Goal: Task Accomplishment & Management: Complete application form

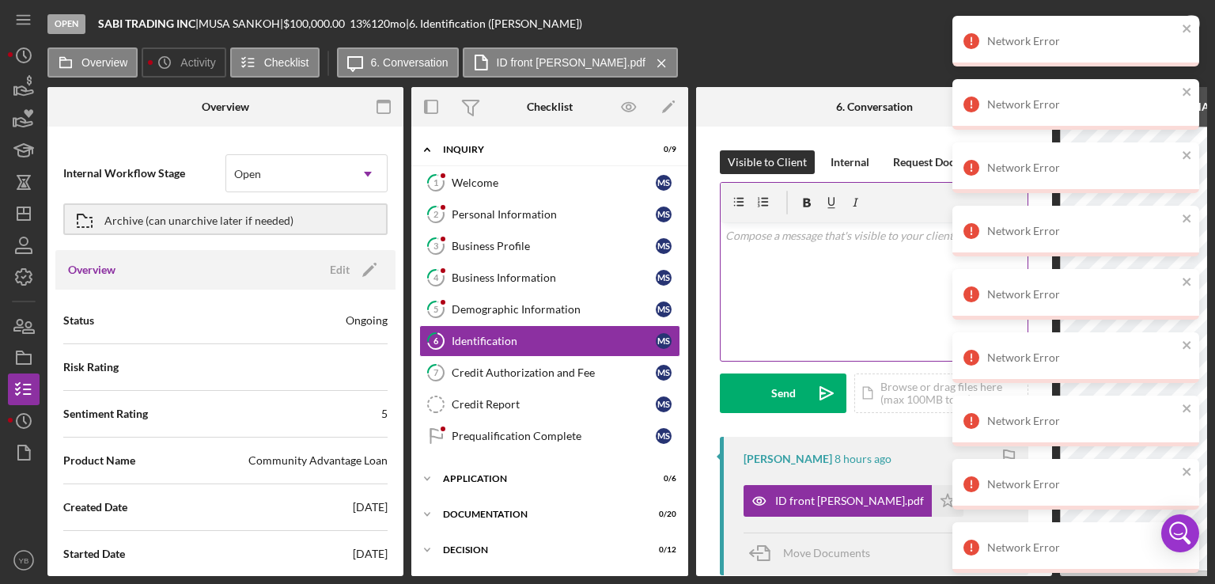
scroll to position [724, 0]
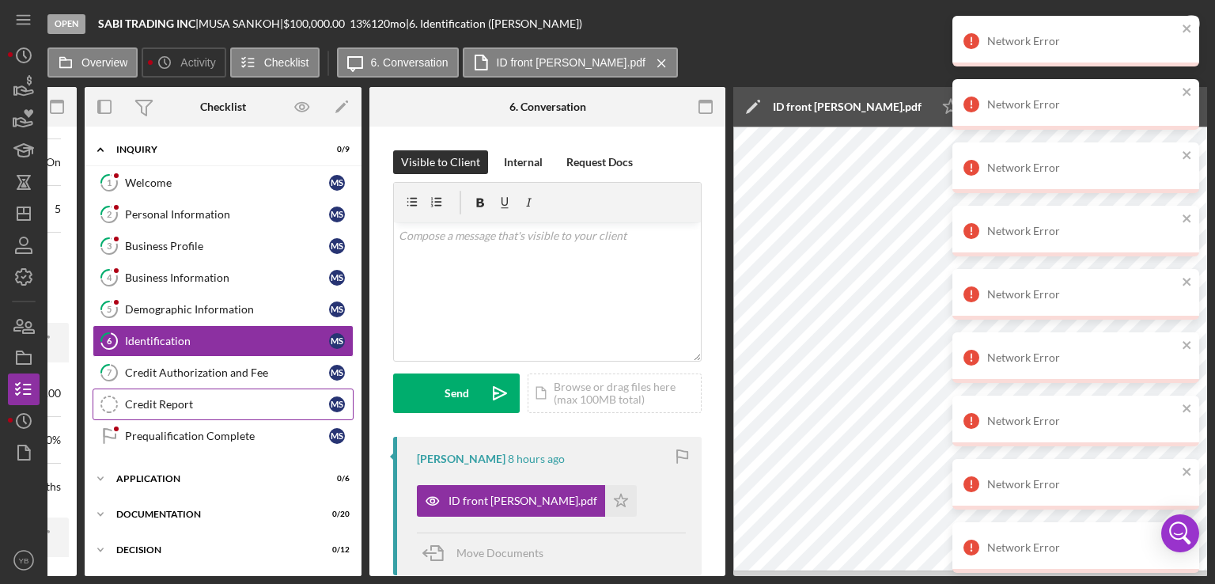
click at [164, 400] on div "Credit Report" at bounding box center [227, 404] width 204 height 13
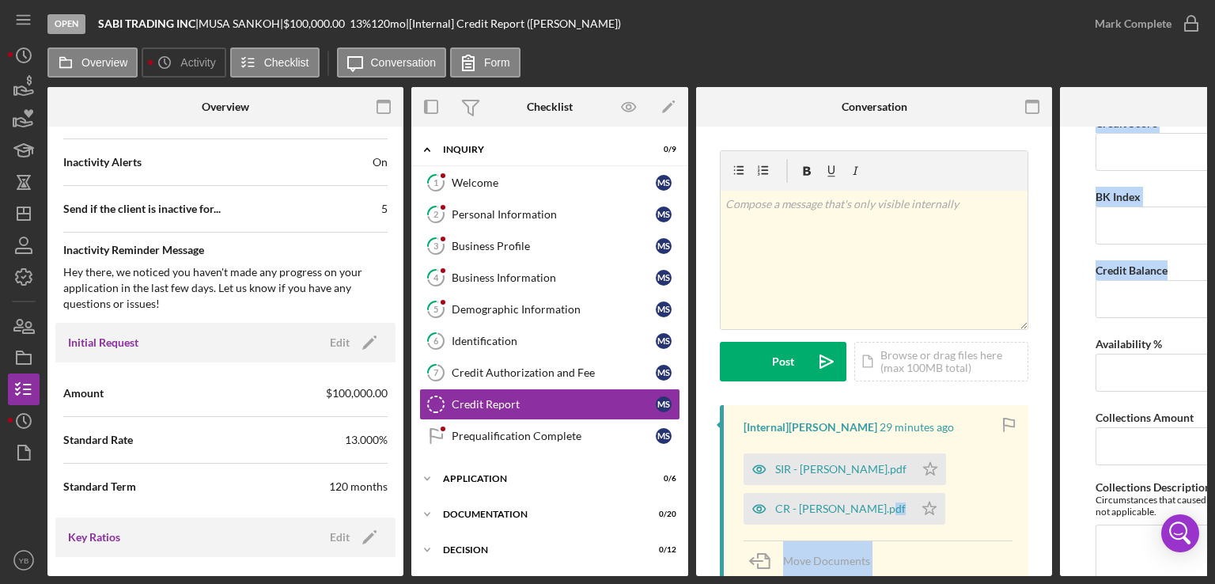
scroll to position [133, 0]
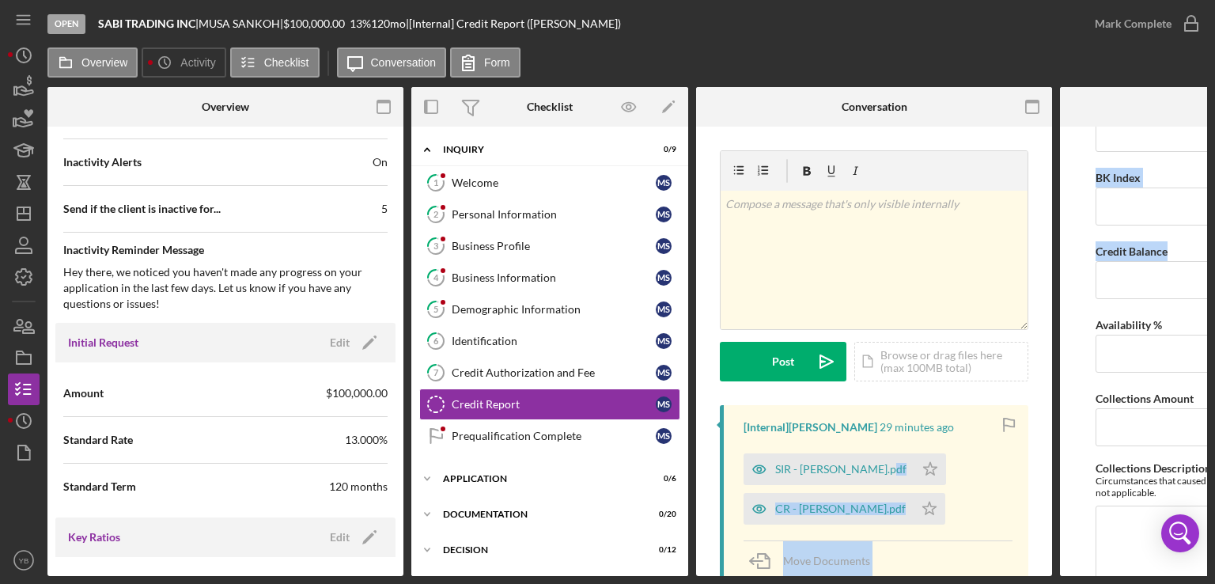
drag, startPoint x: 1056, startPoint y: 444, endPoint x: 1051, endPoint y: 457, distance: 14.3
click at [1051, 457] on div "Overview Internal Workflow Stage Open Icon/Dropdown Arrow Archive (can unarchiv…" at bounding box center [626, 331] width 1159 height 489
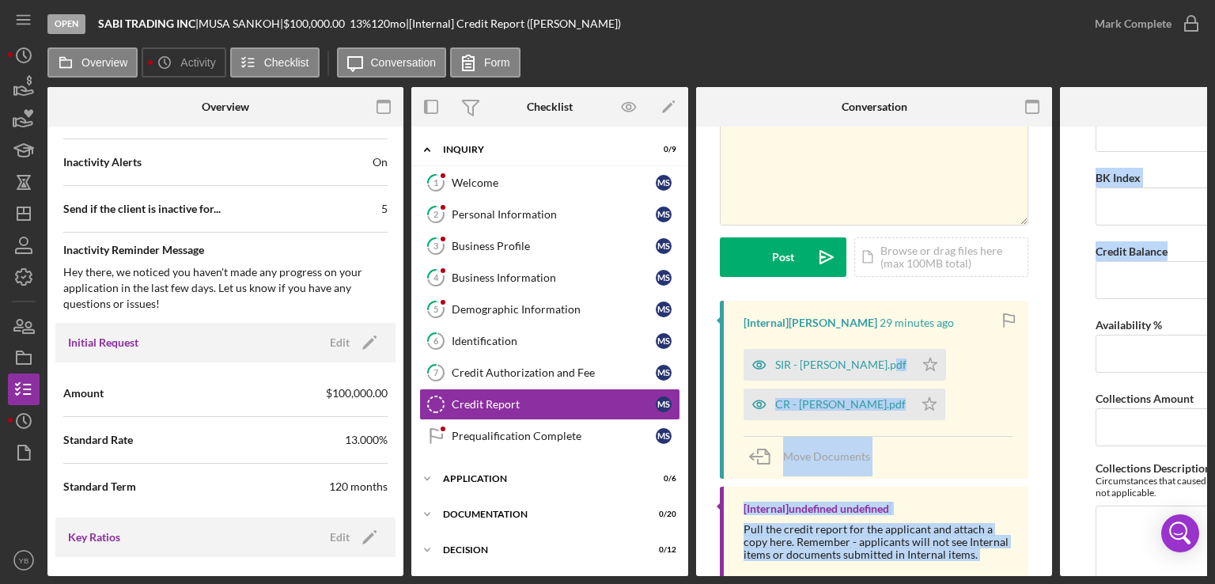
scroll to position [146, 0]
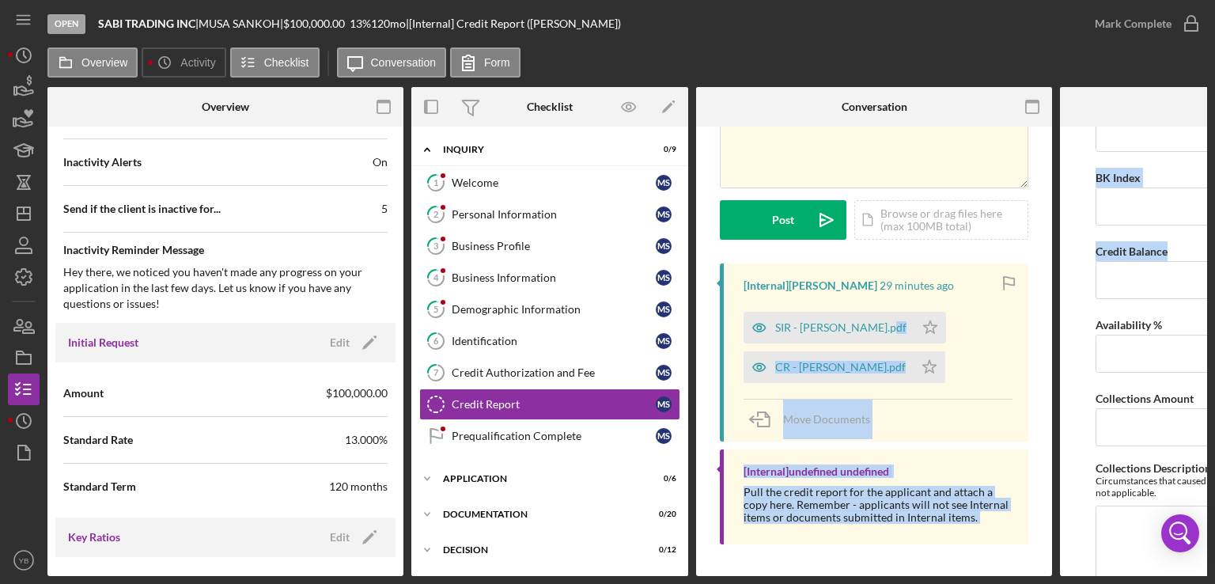
click at [1027, 454] on div "v Color teal Color pink Remove color Add row above Add row below Add column bef…" at bounding box center [874, 280] width 356 height 591
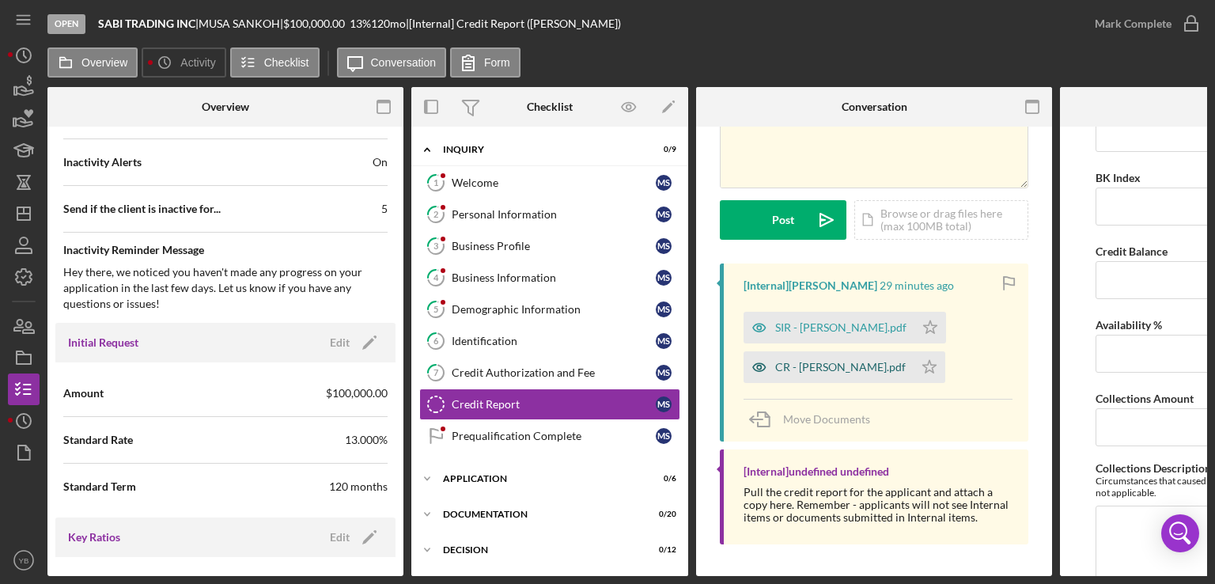
click at [814, 366] on div "CR - [PERSON_NAME].pdf" at bounding box center [840, 367] width 130 height 13
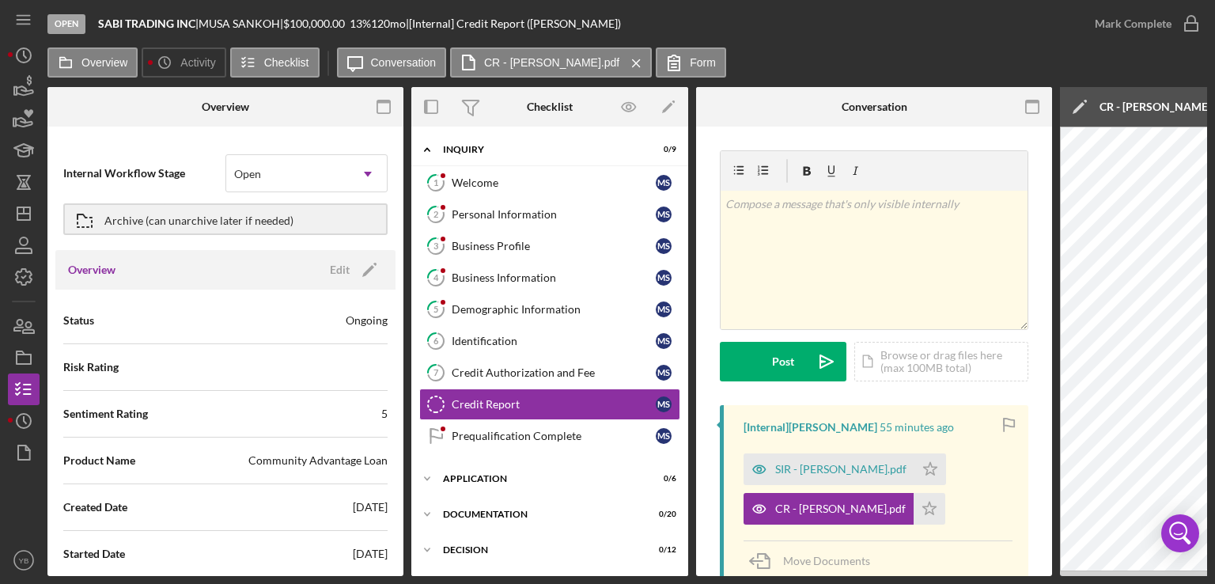
scroll to position [49, 0]
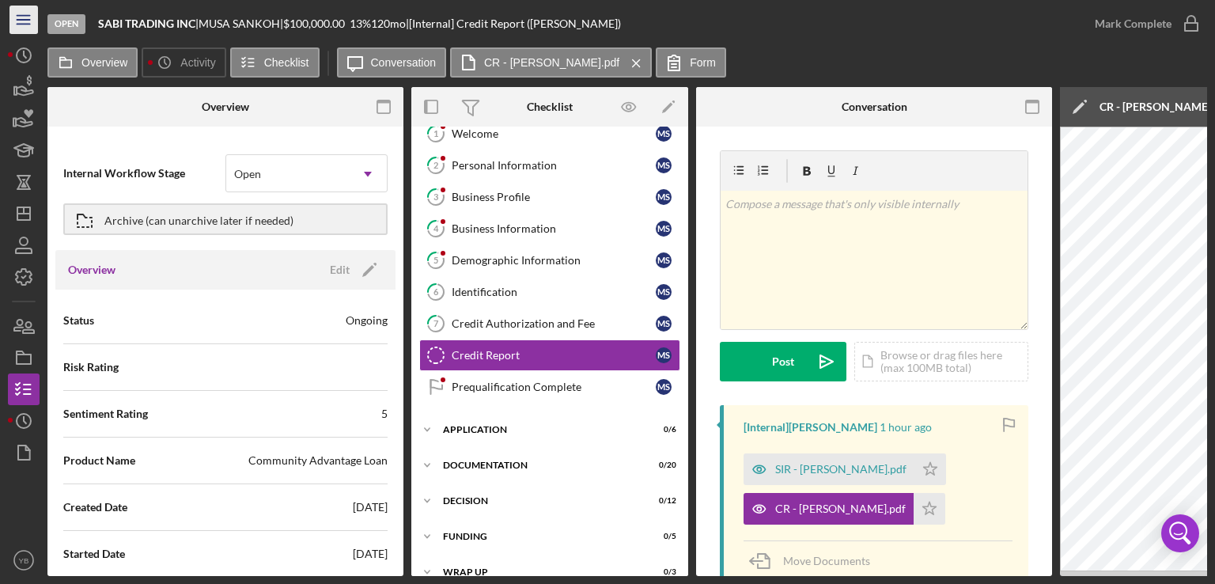
click at [28, 26] on icon "Icon/Menu" at bounding box center [24, 20] width 36 height 36
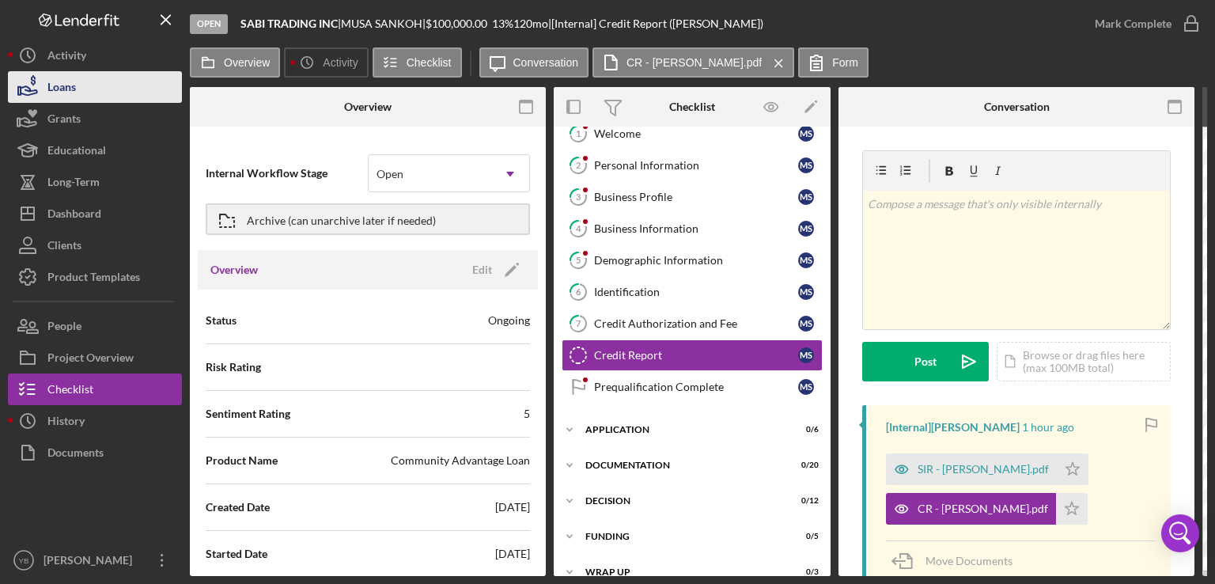
click at [57, 99] on div "Loans" at bounding box center [61, 89] width 28 height 36
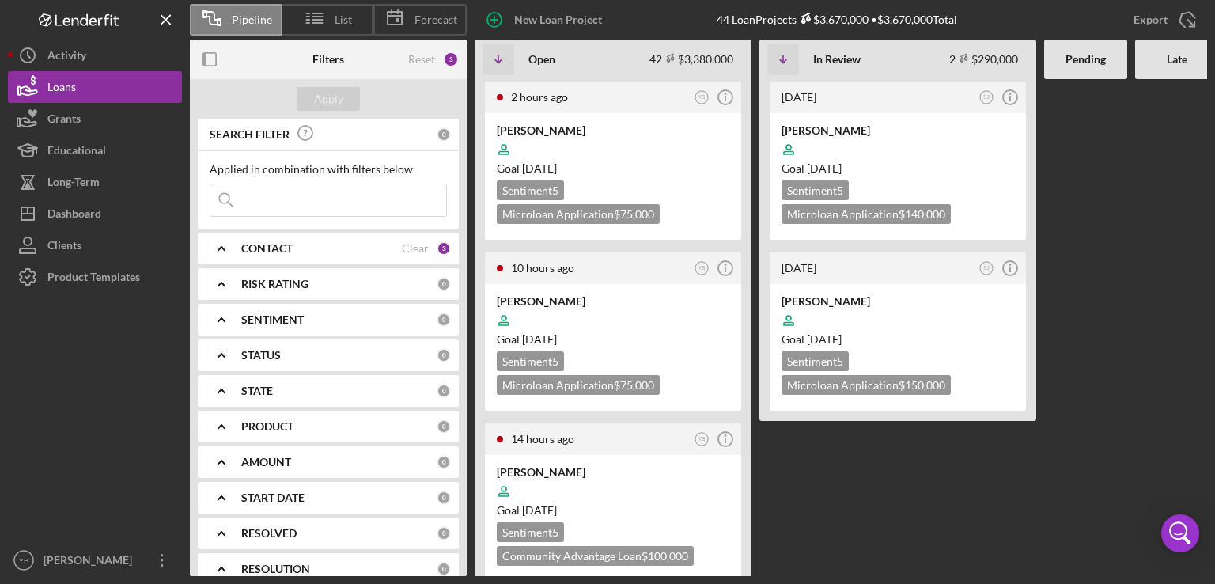
click at [256, 254] on b "CONTACT" at bounding box center [266, 248] width 51 height 13
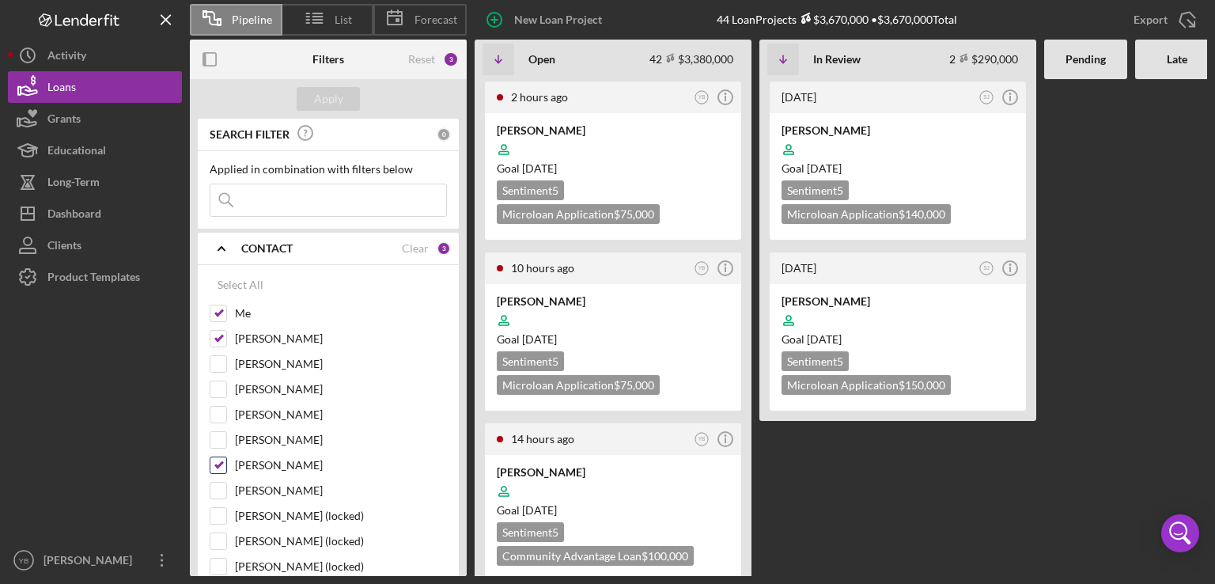
click at [218, 459] on input "[PERSON_NAME]" at bounding box center [218, 465] width 16 height 16
checkbox input "false"
click at [223, 344] on input "[PERSON_NAME]" at bounding box center [218, 339] width 16 height 16
checkbox input "false"
click at [323, 108] on div "Apply" at bounding box center [328, 99] width 29 height 24
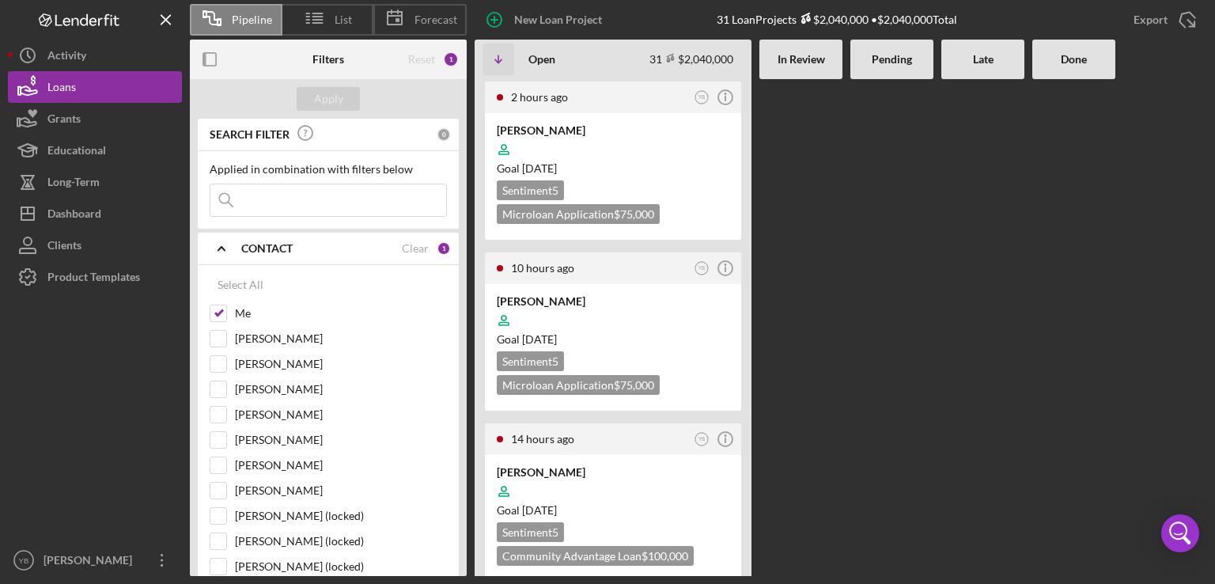
click at [1147, 259] on div "2 hours ago YB Icon/Info [PERSON_NAME] Goal [DATE] Sentiment 5 Microloan Applic…" at bounding box center [840, 327] width 732 height 497
click at [573, 14] on div "New Loan Project" at bounding box center [558, 20] width 88 height 32
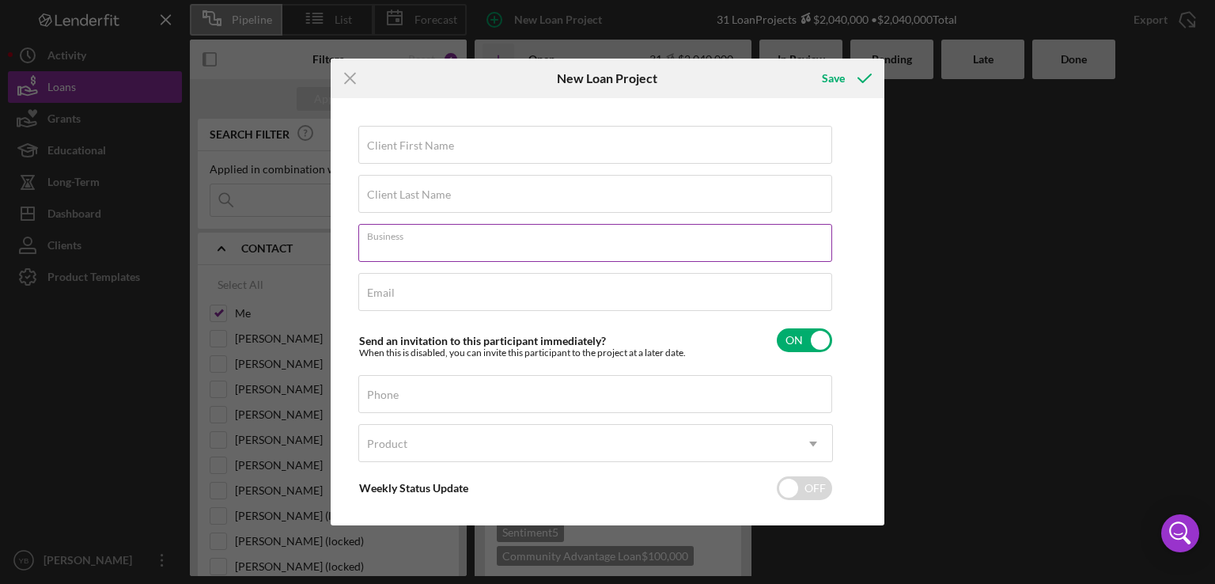
click at [380, 250] on input "Business" at bounding box center [595, 243] width 474 height 38
paste input "[PERSON_NAME] Luxe Hair Boutique Inc"
type input "[PERSON_NAME] Luxe Hair Boutique Inc"
click at [465, 141] on div "Client First Name Required" at bounding box center [595, 146] width 474 height 40
paste input "[PERSON_NAME]"
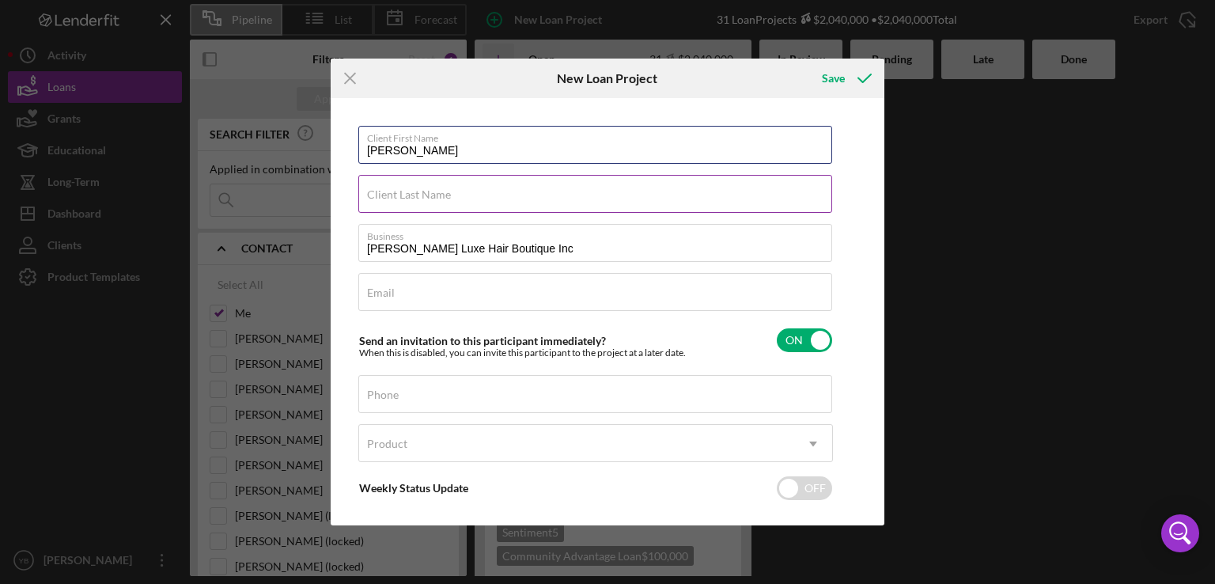
type input "[PERSON_NAME]"
click at [384, 193] on label "Client Last Name" at bounding box center [409, 194] width 84 height 13
click at [384, 193] on input "Client Last Name" at bounding box center [595, 194] width 474 height 38
paste input "[PERSON_NAME]"
click at [407, 192] on input "[PERSON_NAME]" at bounding box center [595, 194] width 474 height 38
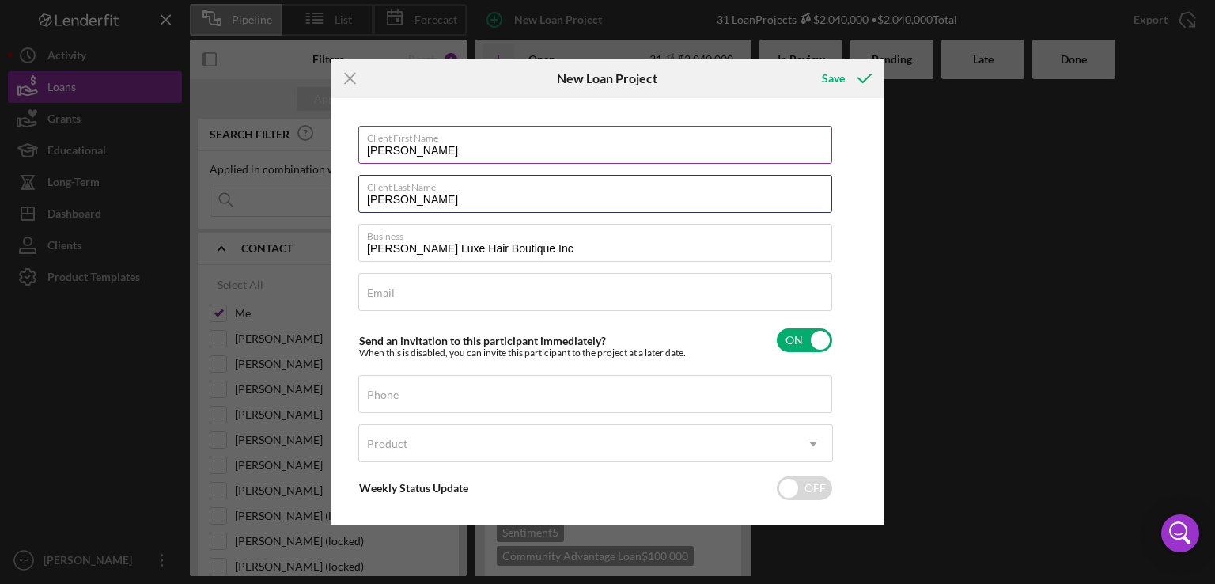
type input "[PERSON_NAME]"
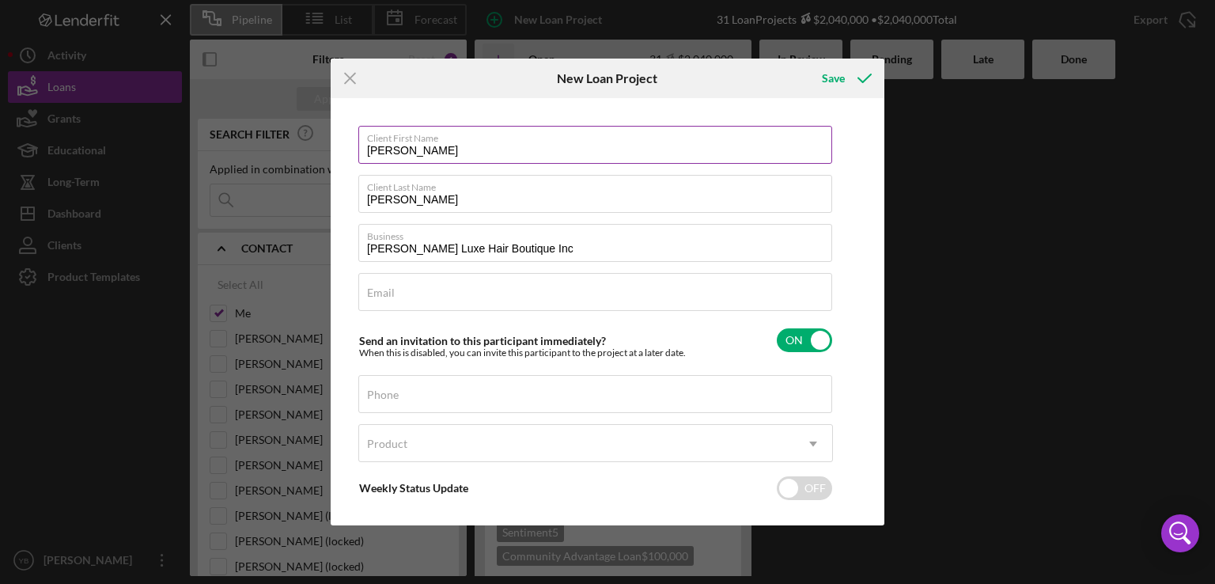
click at [465, 150] on input "[PERSON_NAME]" at bounding box center [595, 145] width 474 height 38
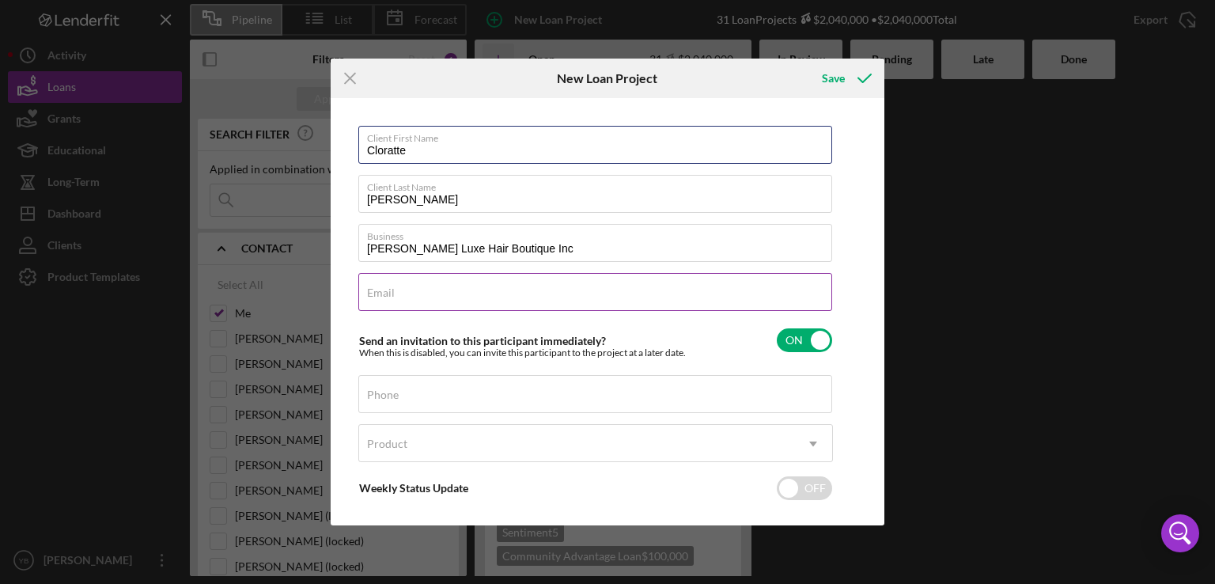
type input "Cloratte"
click at [422, 295] on input "Email" at bounding box center [595, 292] width 474 height 38
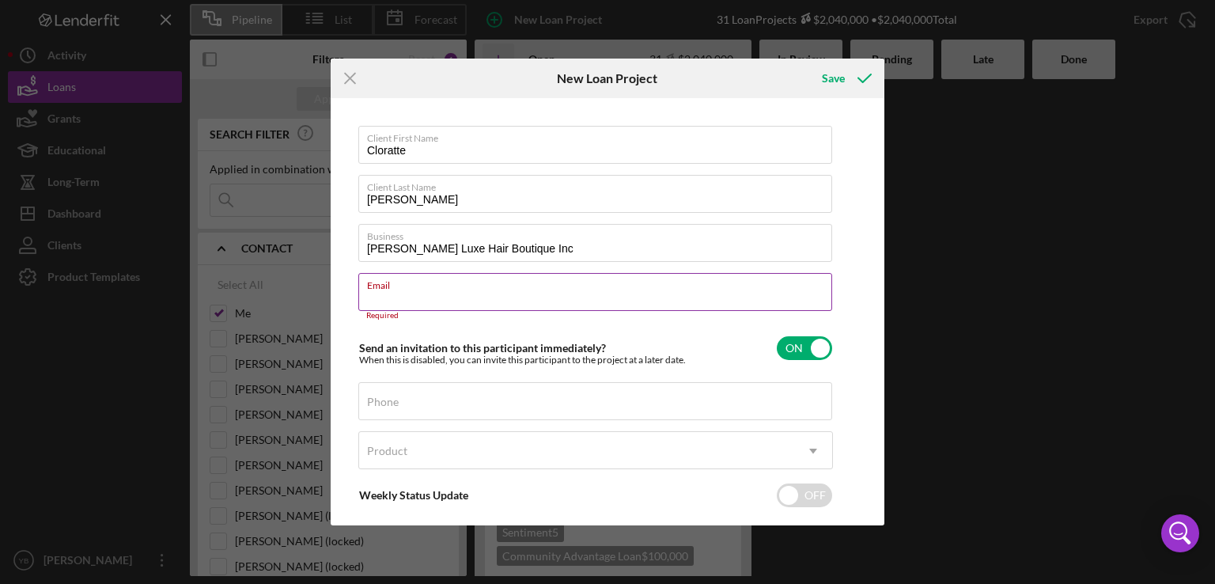
click at [384, 306] on input "Email" at bounding box center [595, 292] width 474 height 38
paste input "[EMAIL_ADDRESS][DOMAIN_NAME]"
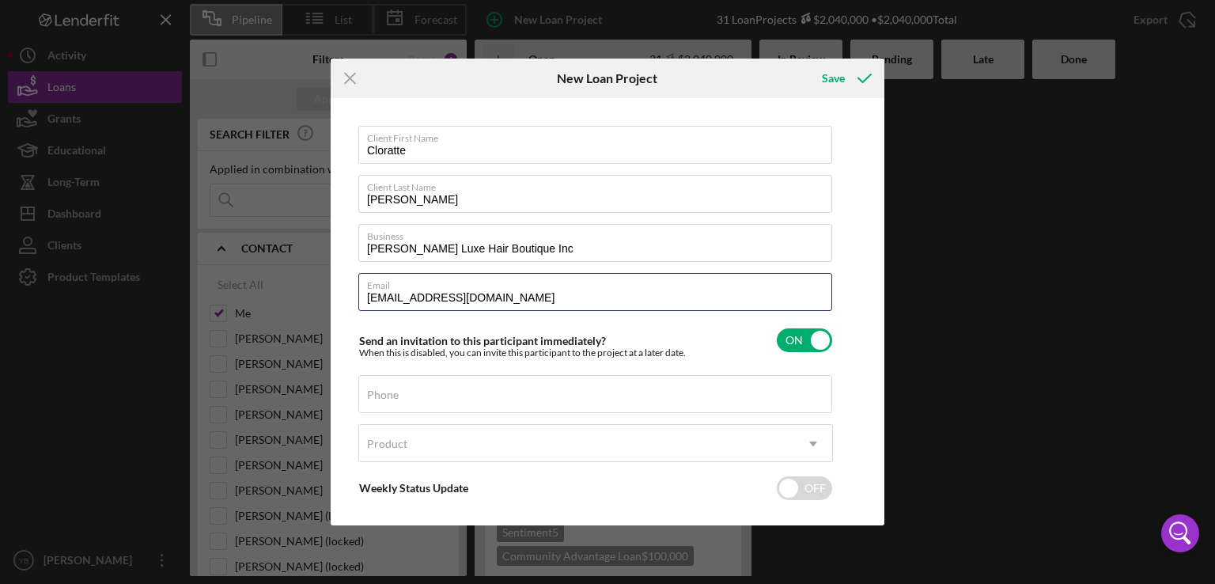
type input "[EMAIL_ADDRESS][DOMAIN_NAME]"
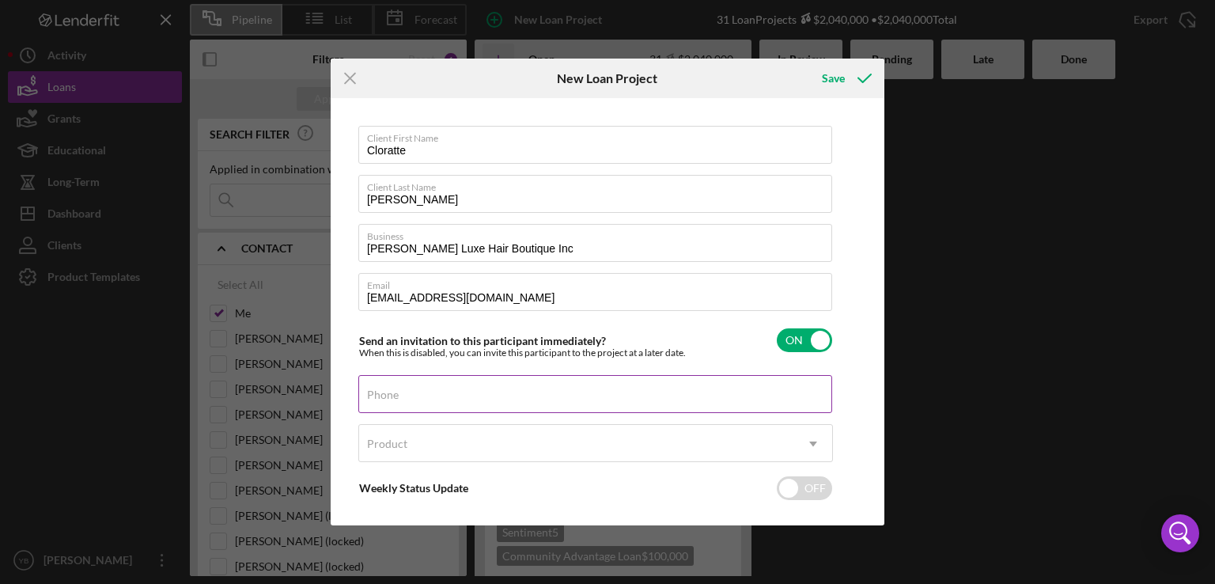
click at [376, 390] on label "Phone" at bounding box center [383, 394] width 32 height 13
click at [376, 390] on input "Phone" at bounding box center [595, 394] width 474 height 38
paste input "[PHONE_NUMBER]"
type input "[PHONE_NUMBER]"
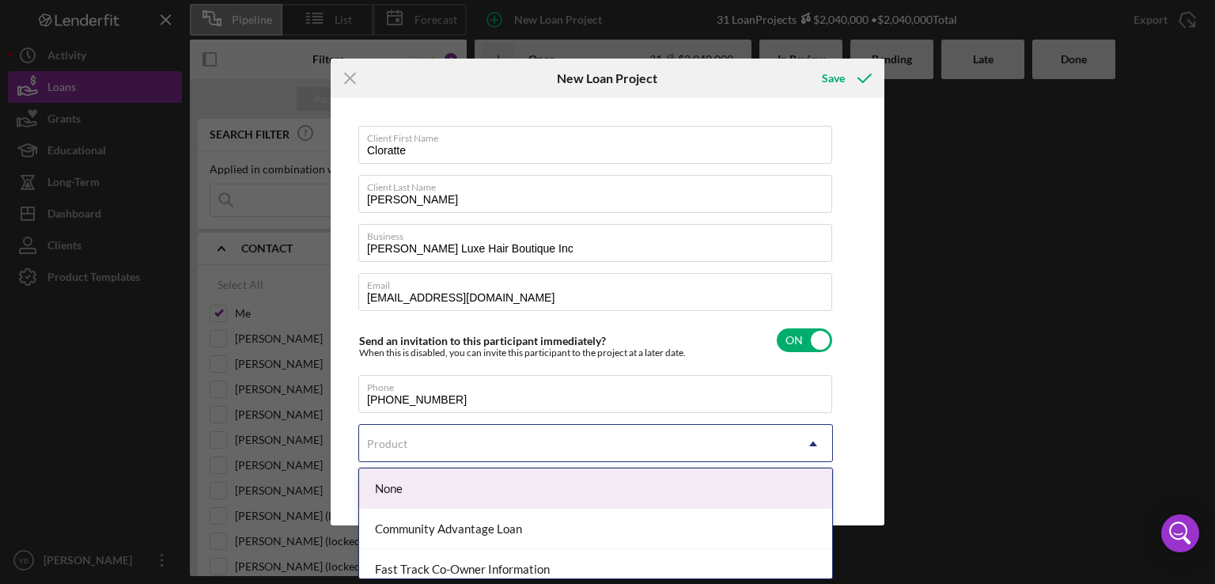
click at [814, 439] on icon "Icon/Dropdown Arrow" at bounding box center [813, 444] width 38 height 38
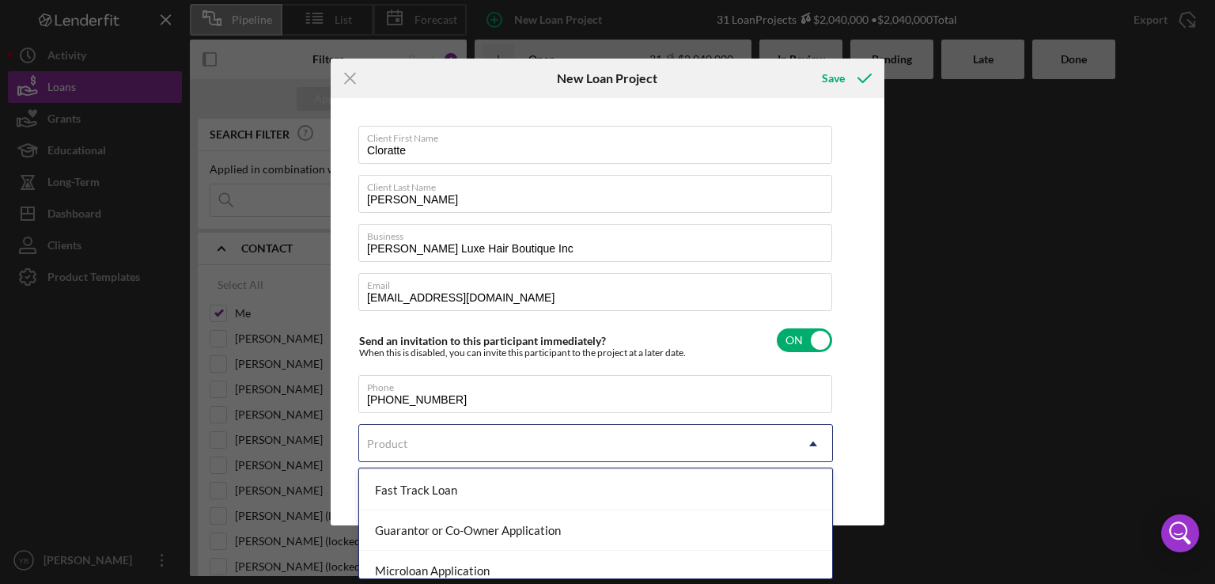
scroll to position [127, 0]
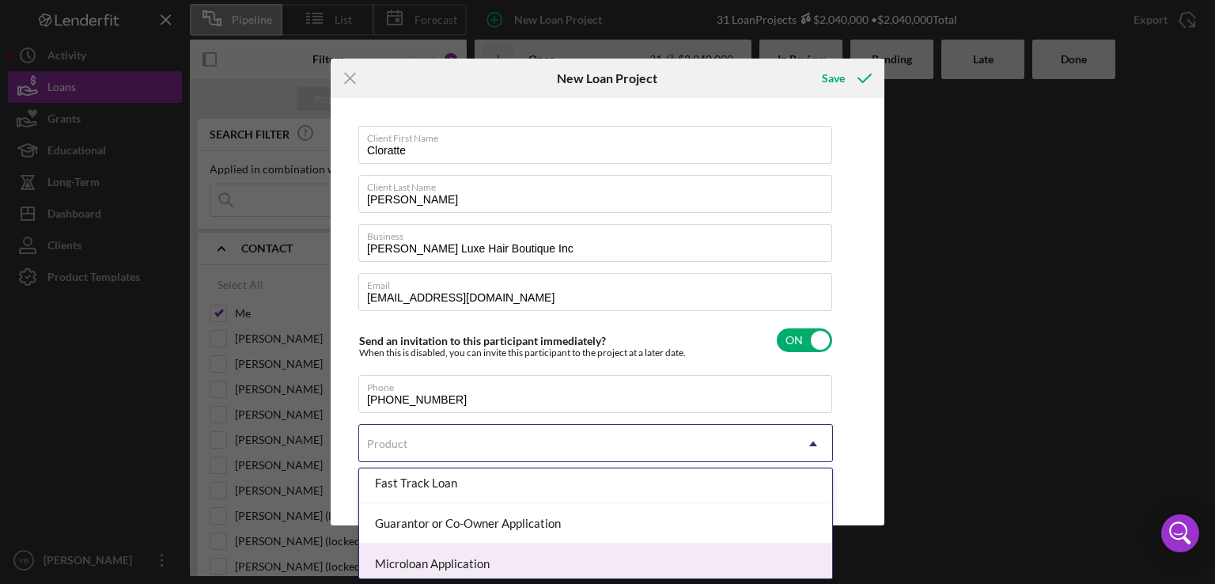
click at [623, 564] on div "Microloan Application" at bounding box center [595, 563] width 473 height 40
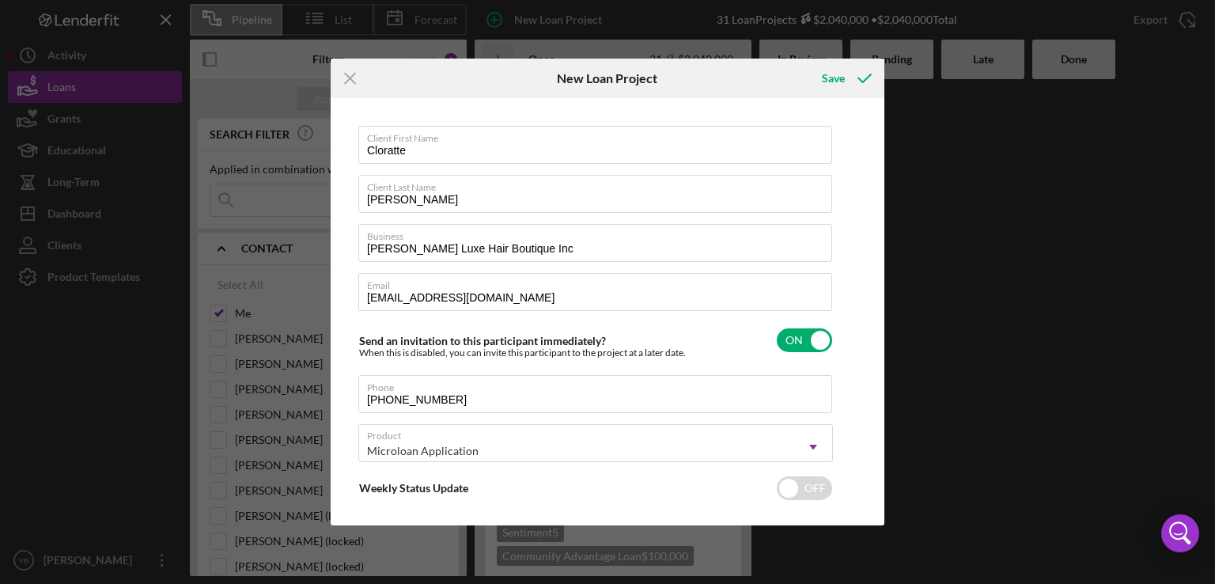
checkbox input "true"
click at [633, 493] on input "Amount" at bounding box center [595, 490] width 474 height 38
type input "$7"
type textarea "Here's a snapshot of information that has been fully approved, as well as the i…"
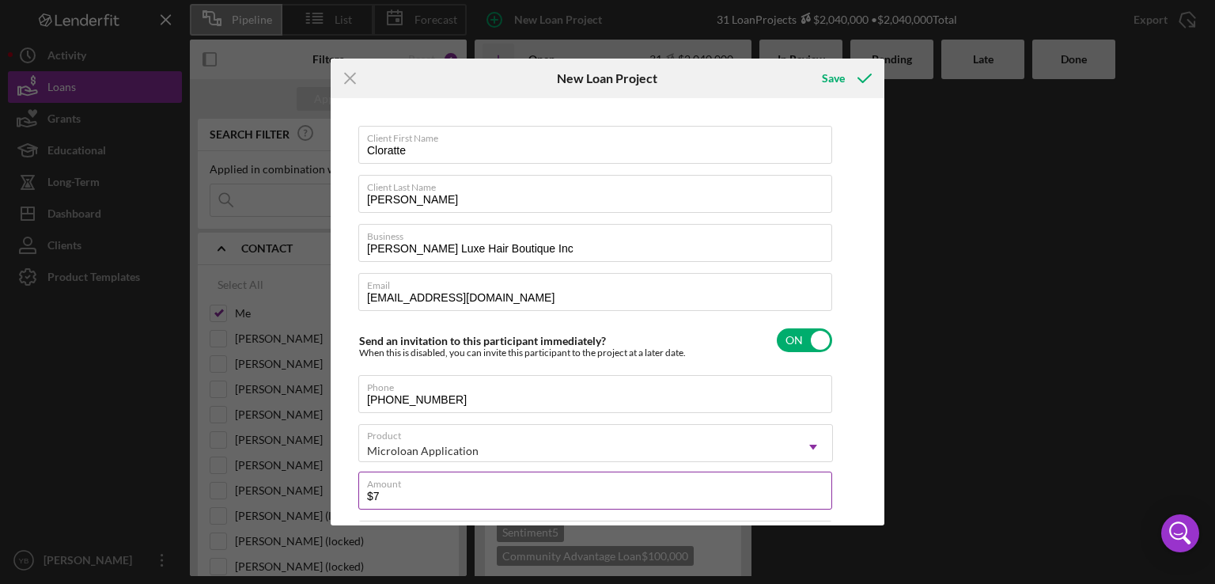
type input "$75"
type textarea "Here's a snapshot of information that has been fully approved, as well as the i…"
type input "$75,000"
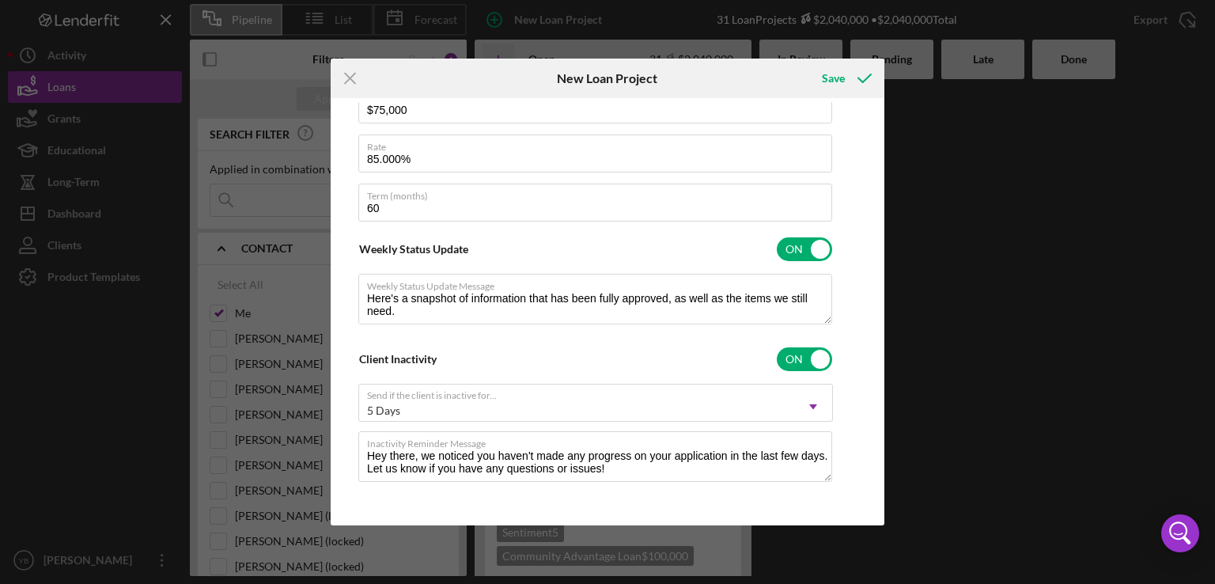
scroll to position [0, 0]
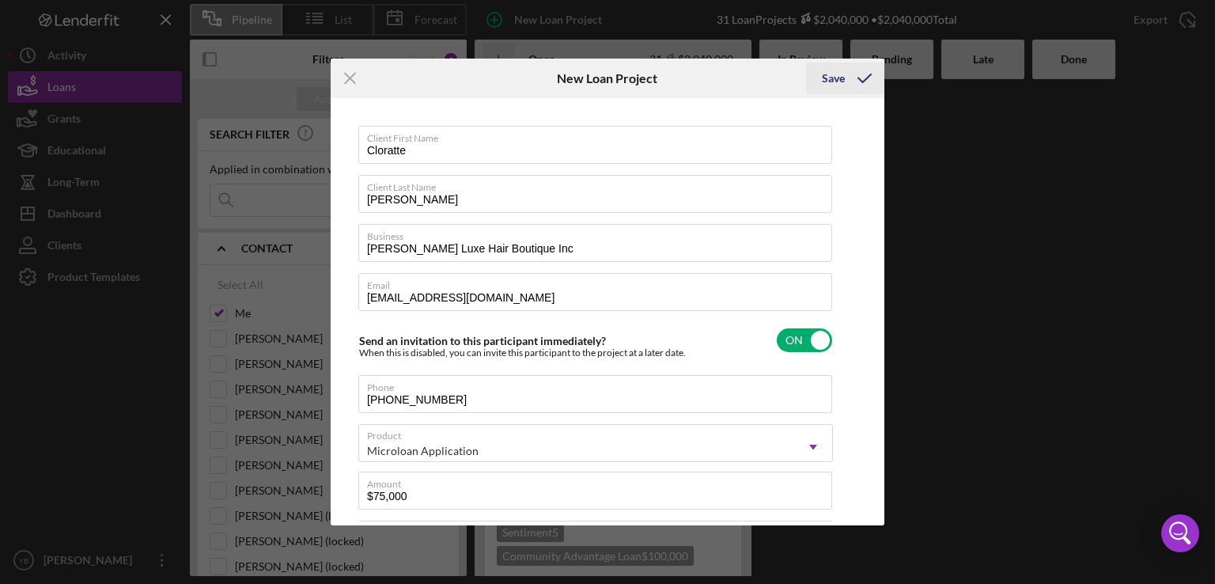
click at [831, 79] on div "Save" at bounding box center [833, 78] width 23 height 32
type textarea "Here's a snapshot of information that has been fully approved, as well as the i…"
checkbox input "false"
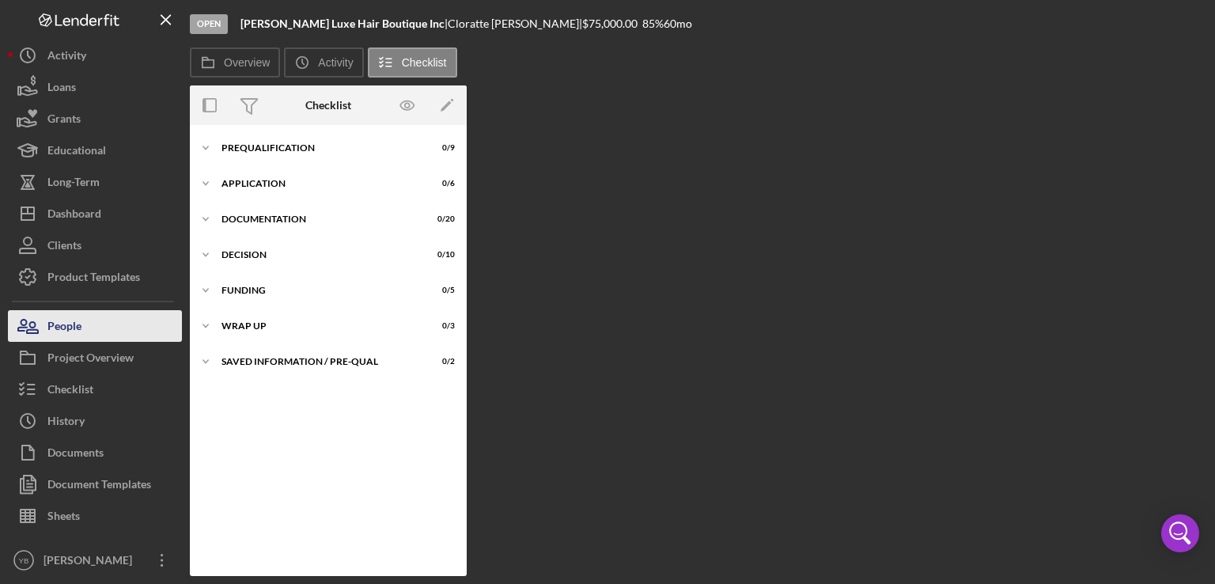
click at [89, 317] on button "People" at bounding box center [95, 326] width 174 height 32
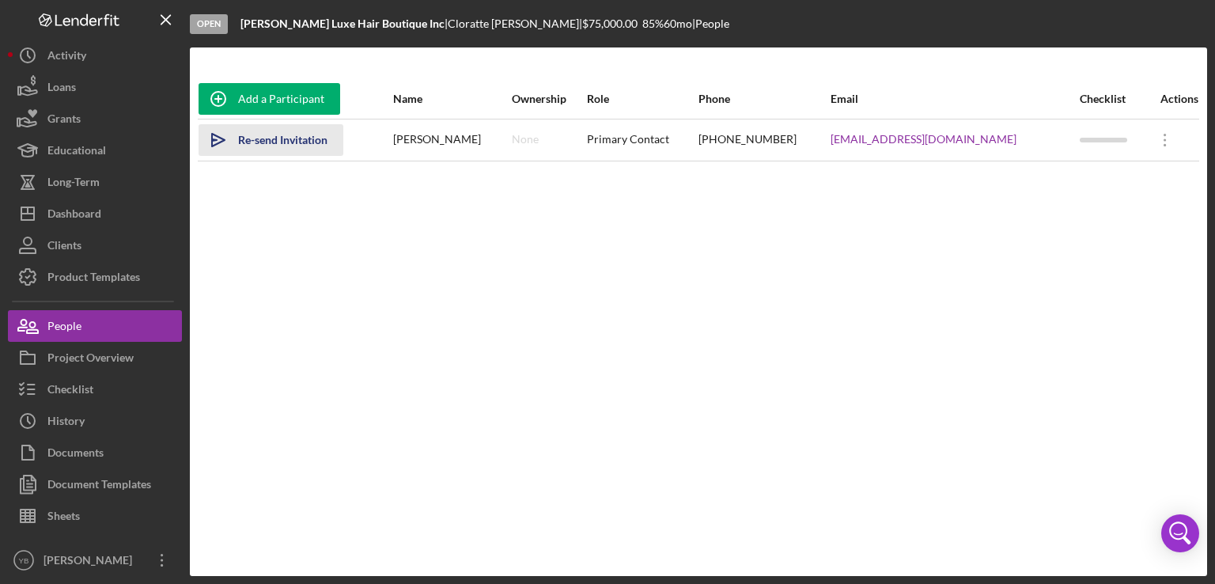
click at [275, 142] on div "Re-send Invitation" at bounding box center [282, 140] width 89 height 32
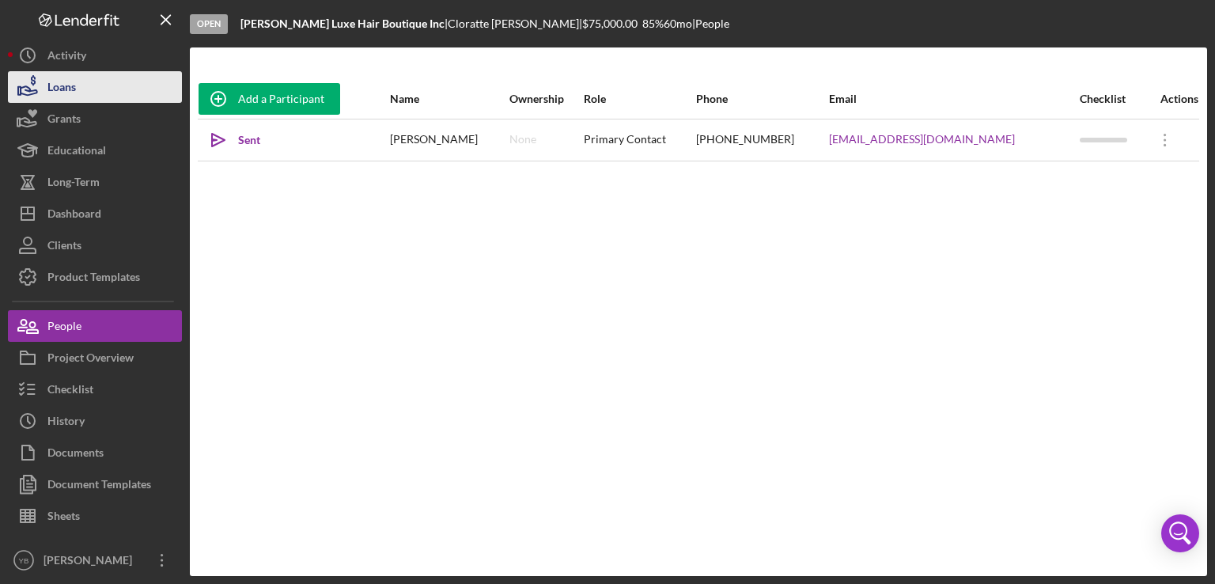
click at [88, 88] on button "Loans" at bounding box center [95, 87] width 174 height 32
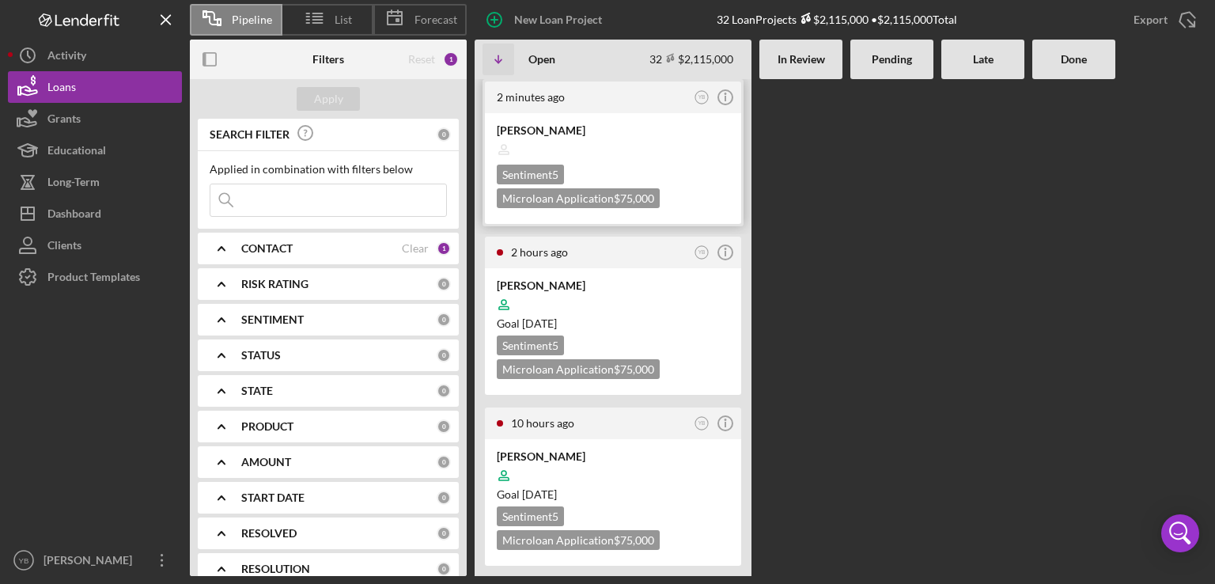
click at [624, 156] on div at bounding box center [613, 149] width 233 height 30
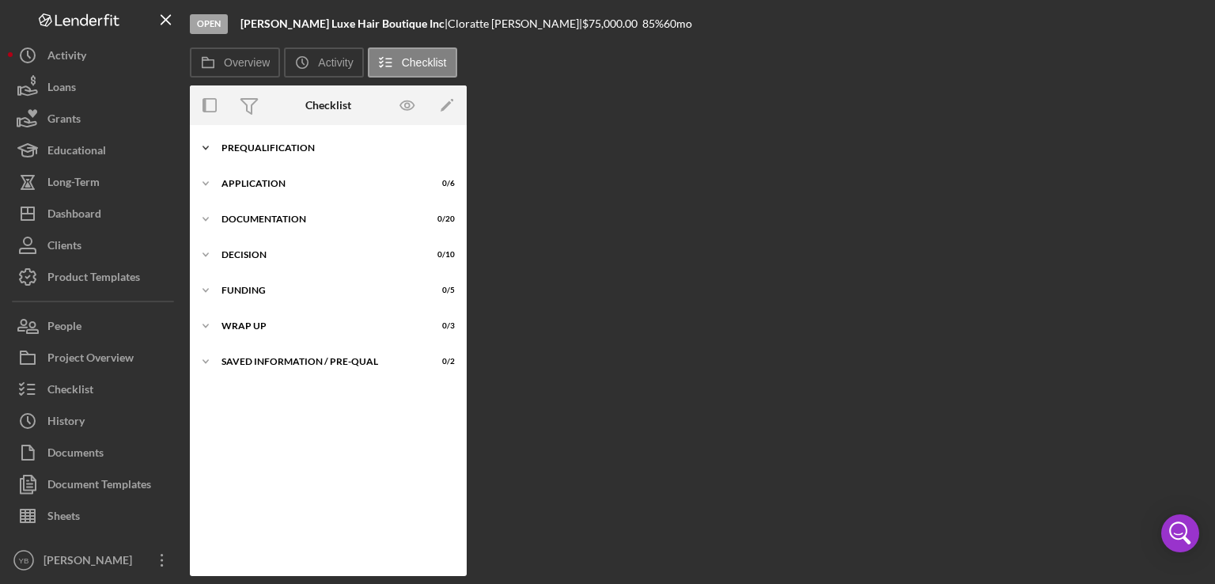
click at [283, 152] on div "Prequalification" at bounding box center [333, 147] width 225 height 9
